Goal: Information Seeking & Learning: Learn about a topic

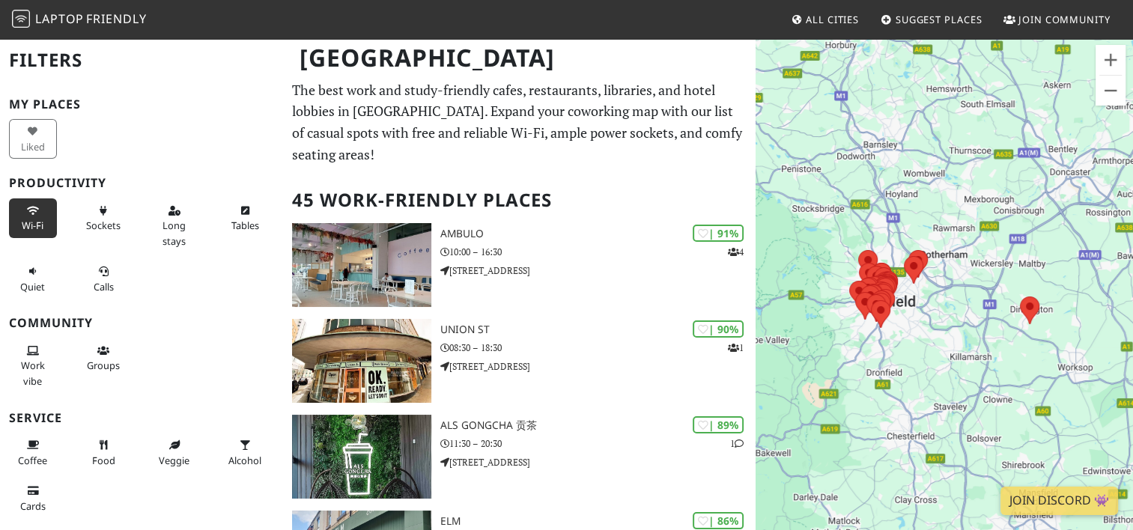
click at [31, 219] on span "Wi-Fi" at bounding box center [33, 225] width 22 height 13
click at [111, 216] on button "Sockets" at bounding box center [104, 218] width 48 height 40
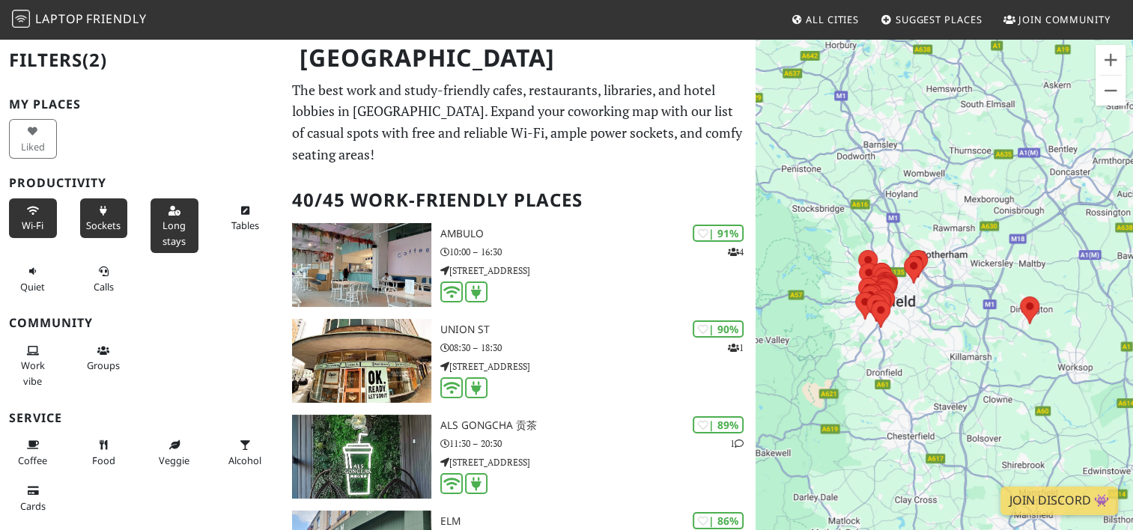
click at [166, 216] on button "Long stays" at bounding box center [174, 225] width 48 height 55
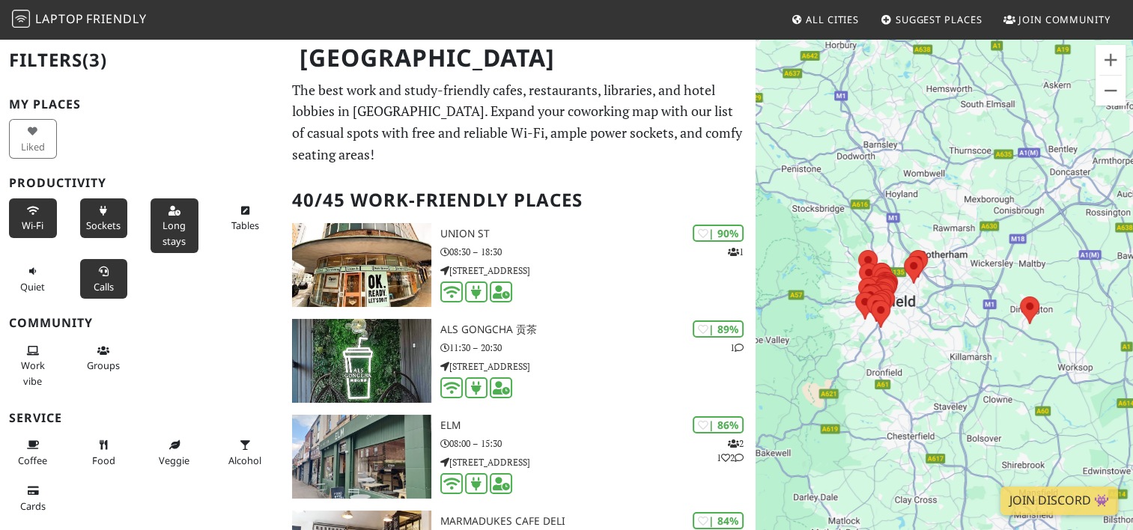
click at [106, 275] on button "Calls" at bounding box center [104, 279] width 48 height 40
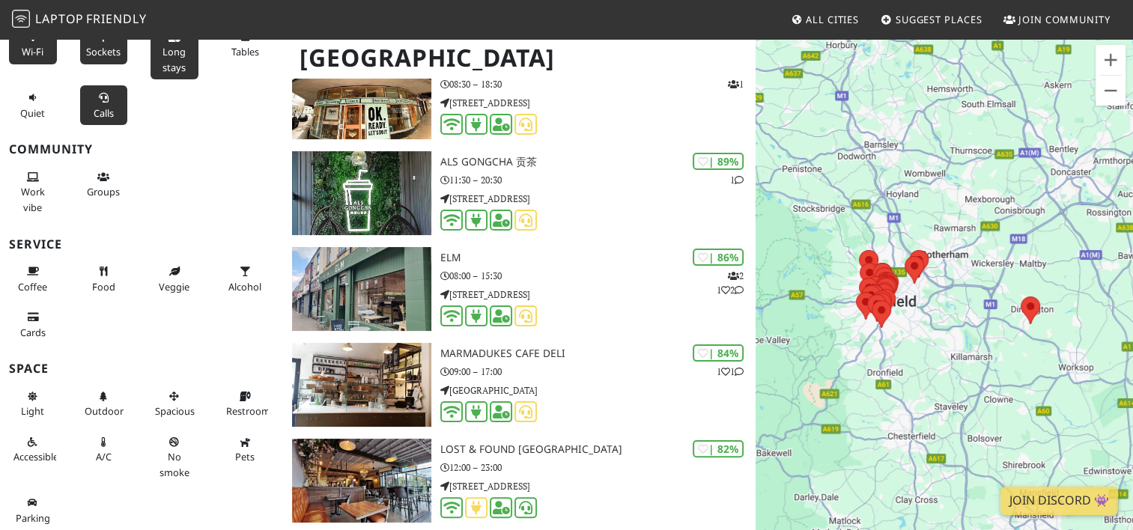
scroll to position [299, 0]
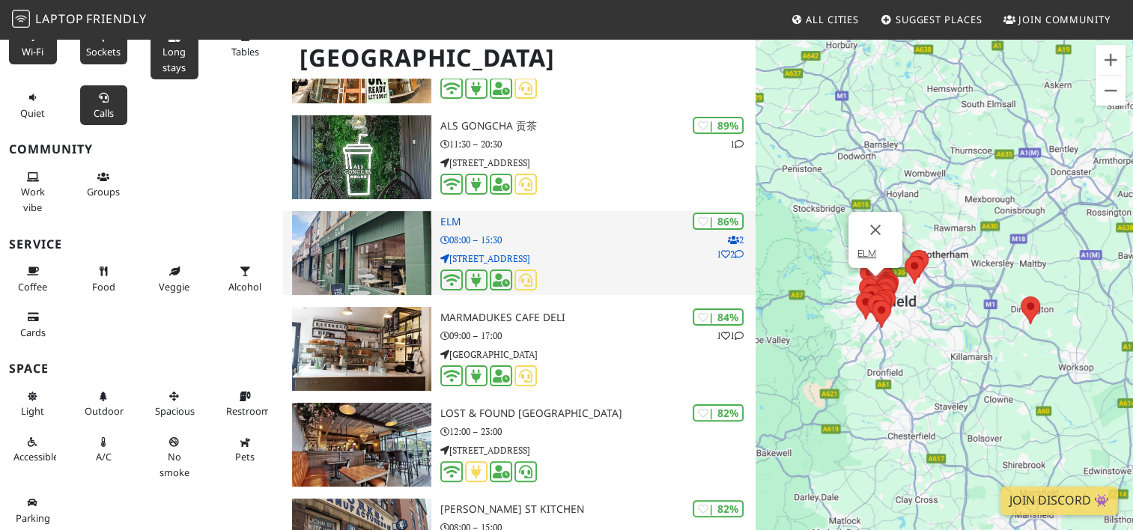
click at [588, 244] on p "08:00 – 15:30" at bounding box center [597, 240] width 314 height 14
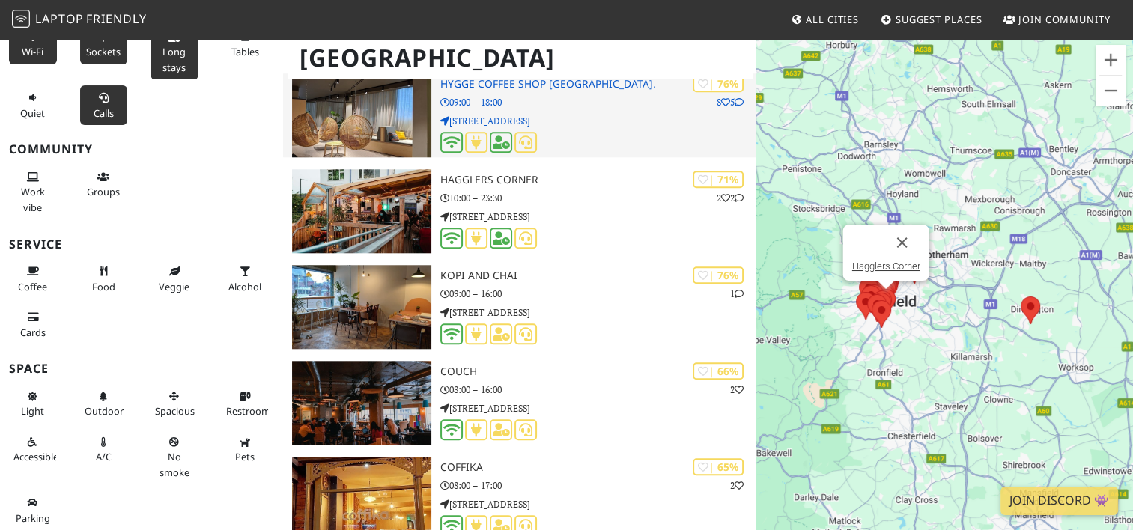
scroll to position [1422, 0]
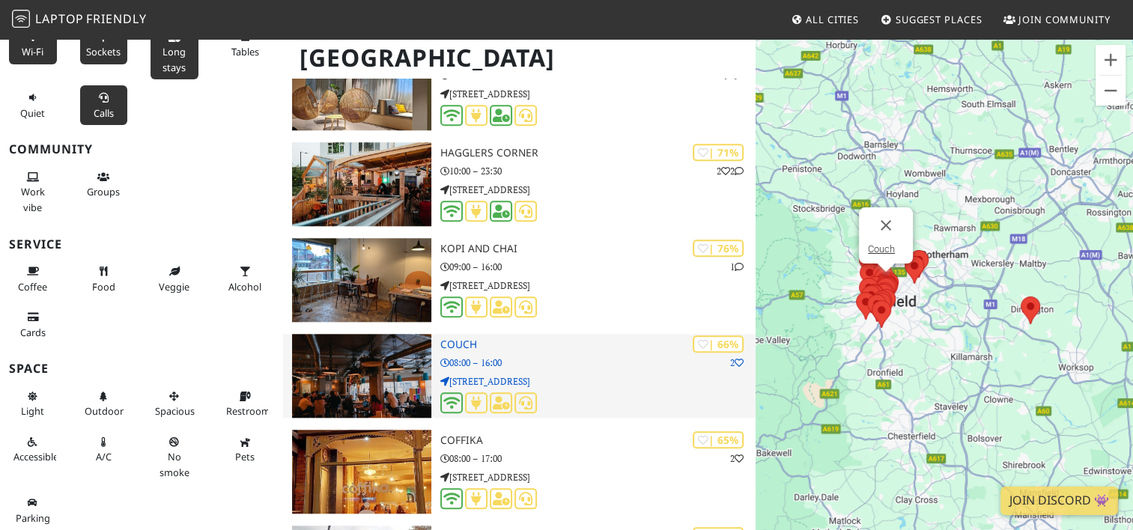
click at [584, 365] on p "08:00 – 16:00" at bounding box center [597, 363] width 314 height 14
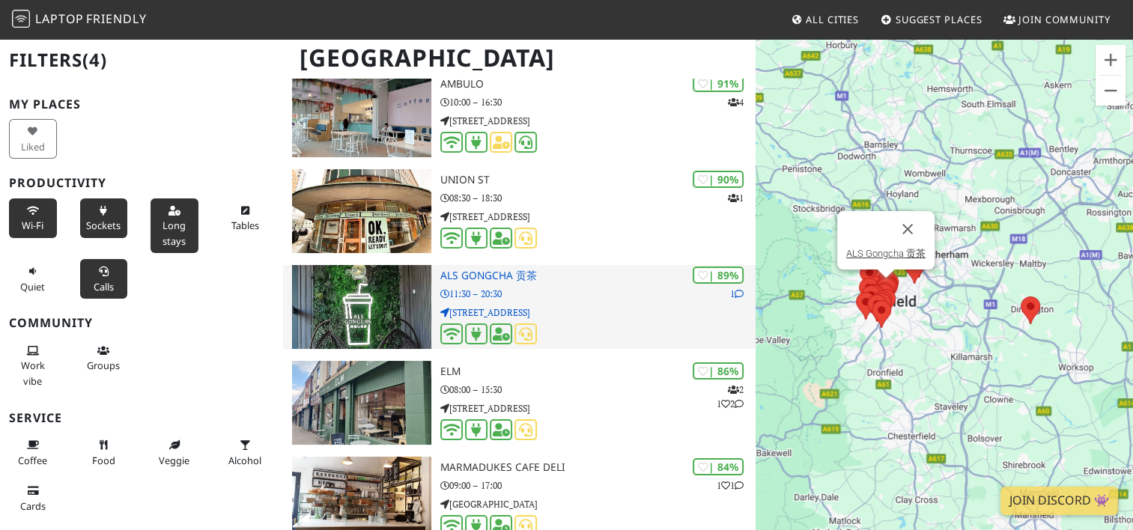
scroll to position [225, 0]
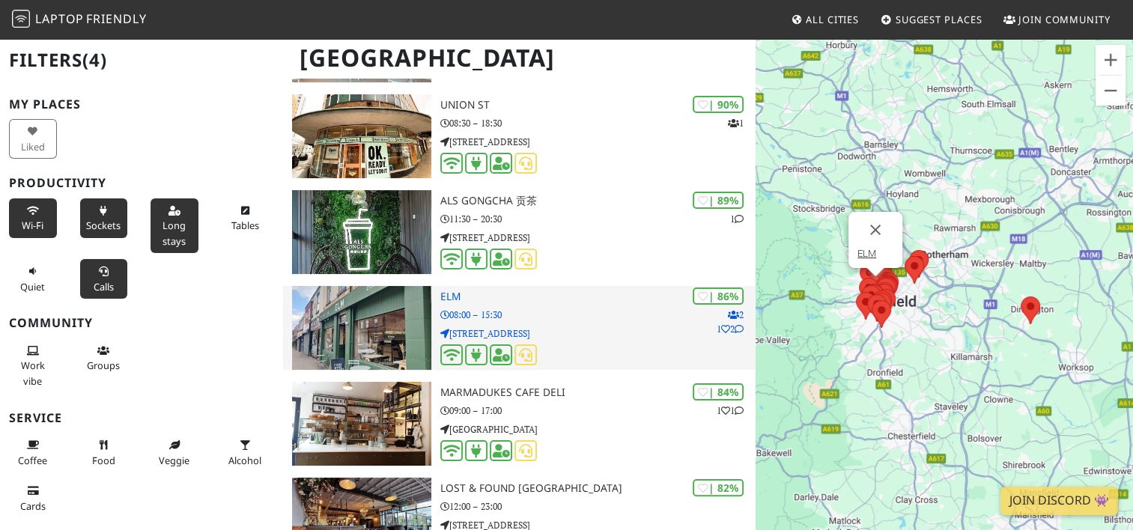
click at [557, 302] on h3 "ELM" at bounding box center [597, 296] width 314 height 13
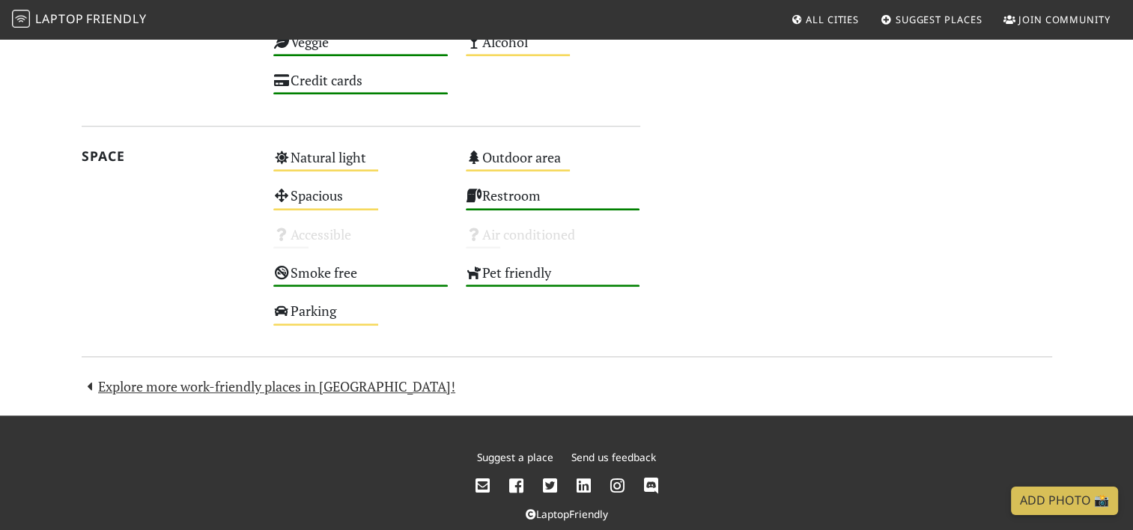
scroll to position [1115, 0]
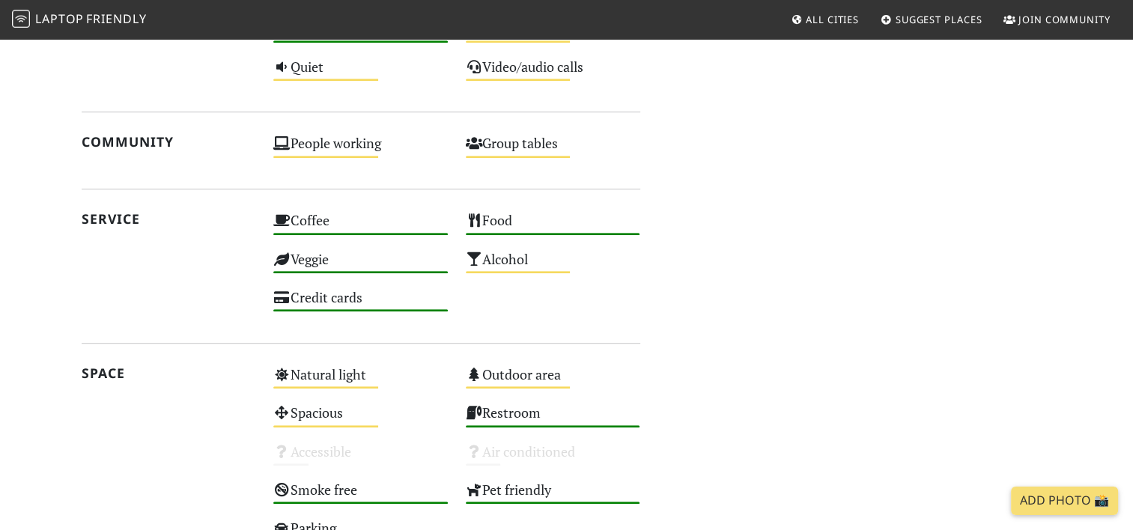
scroll to position [674, 0]
